Goal: Information Seeking & Learning: Learn about a topic

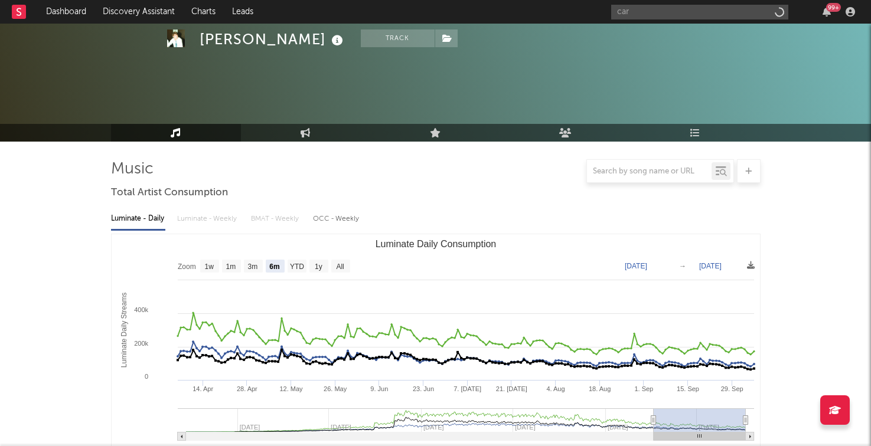
select select "6m"
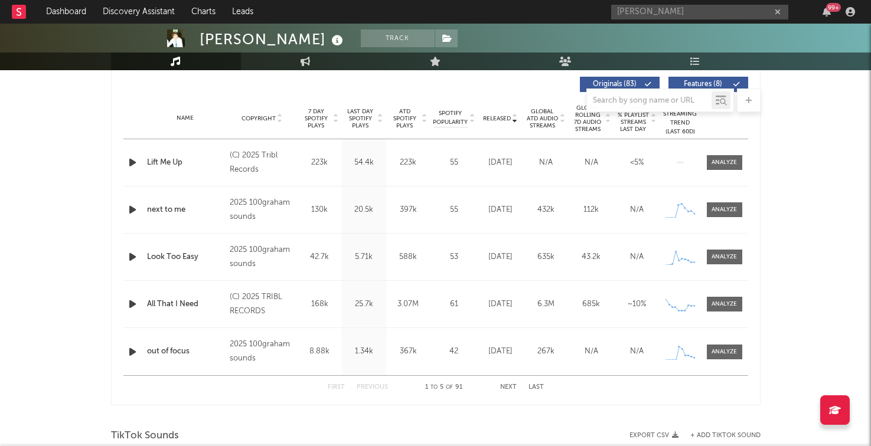
click at [647, 17] on input "[PERSON_NAME]" at bounding box center [699, 12] width 177 height 15
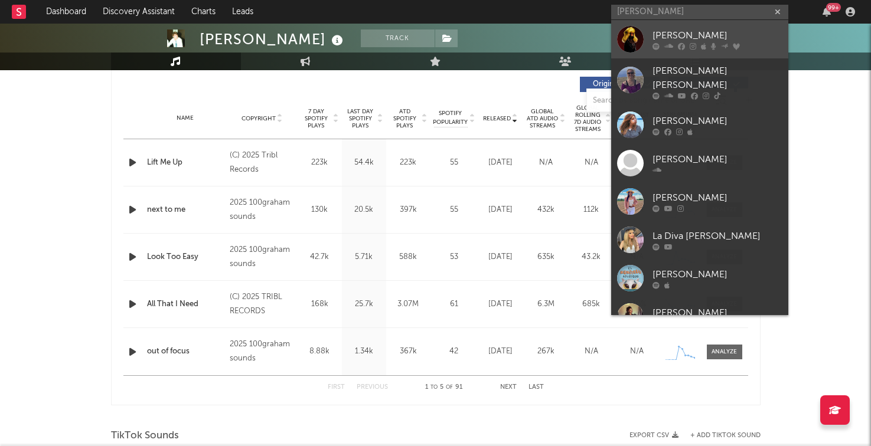
type input "[PERSON_NAME]"
click at [643, 32] on div at bounding box center [630, 39] width 27 height 27
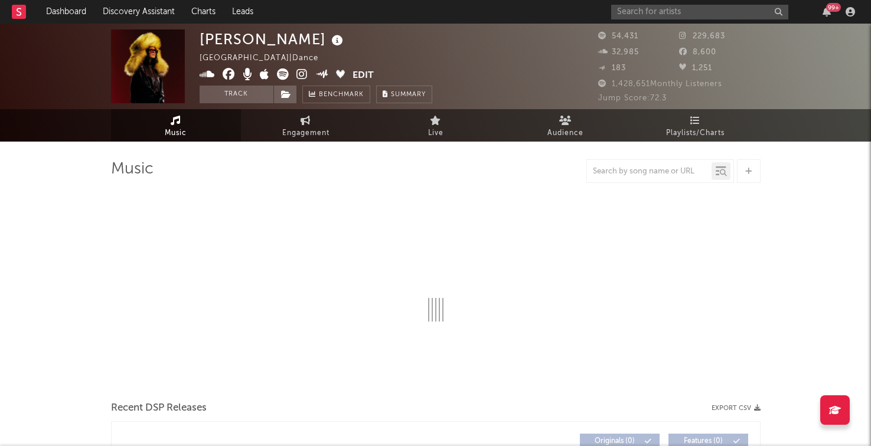
select select "6m"
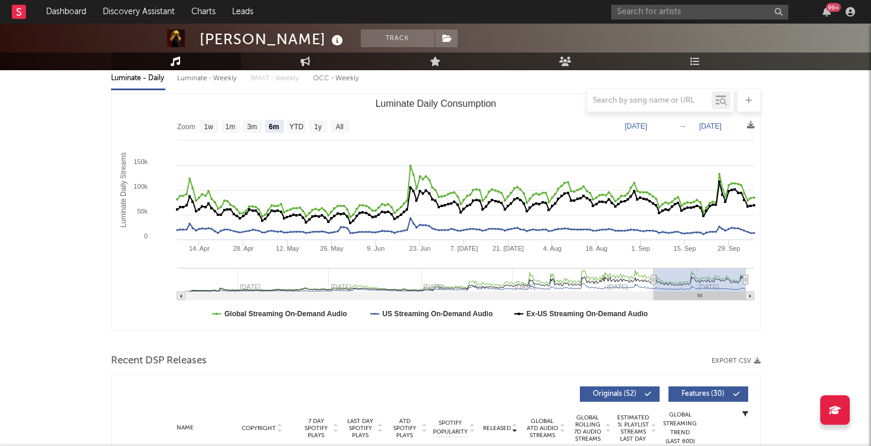
scroll to position [459, 0]
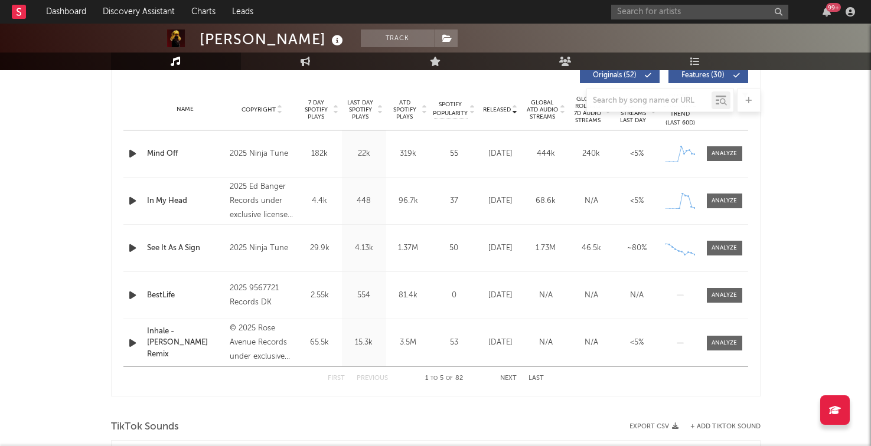
click at [131, 154] on icon "button" at bounding box center [132, 153] width 12 height 15
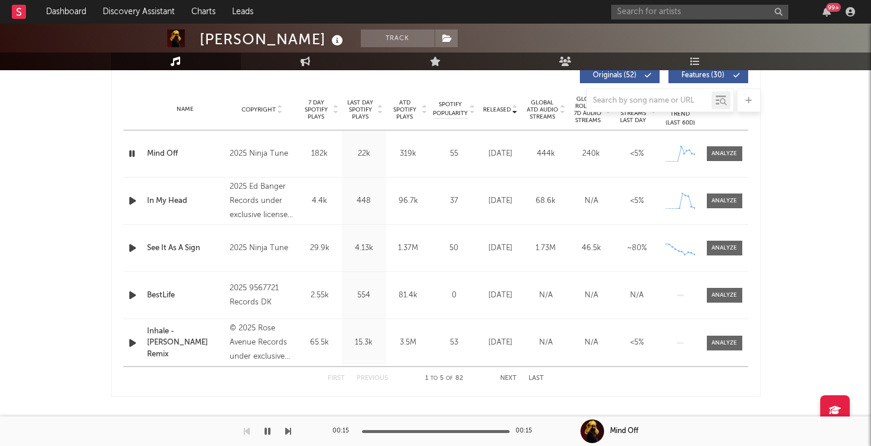
click at [131, 252] on icon "button" at bounding box center [132, 248] width 12 height 15
click at [179, 247] on div "See It As A Sign" at bounding box center [185, 249] width 77 height 12
click at [511, 377] on button "Next" at bounding box center [508, 379] width 17 height 6
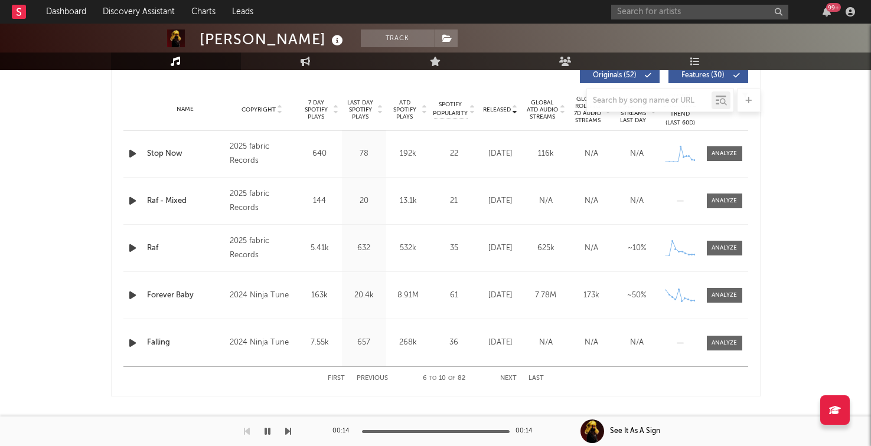
click at [130, 294] on icon "button" at bounding box center [132, 295] width 12 height 15
click at [133, 344] on icon "button" at bounding box center [132, 343] width 12 height 15
click at [501, 378] on button "Next" at bounding box center [508, 379] width 17 height 6
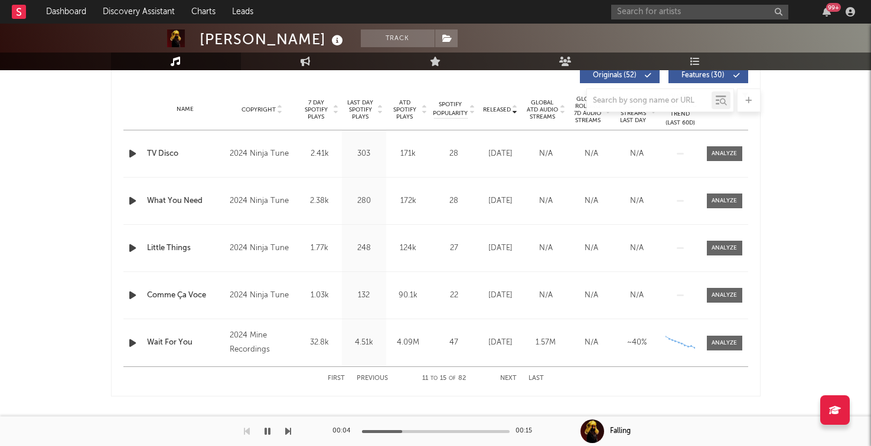
click at [130, 154] on icon "button" at bounding box center [132, 153] width 12 height 15
click at [169, 154] on div "TV Disco" at bounding box center [185, 154] width 77 height 12
